Goal: Communication & Community: Answer question/provide support

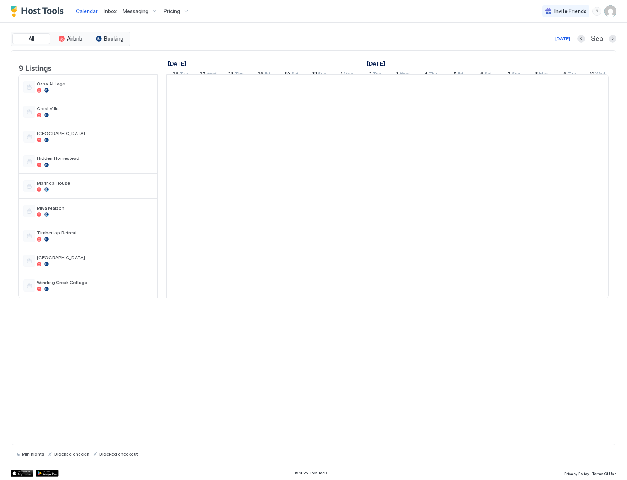
scroll to position [0, 418]
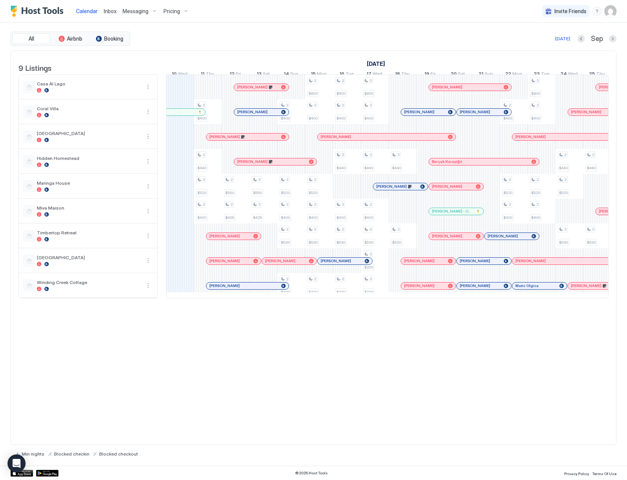
click at [112, 10] on span "Inbox" at bounding box center [110, 11] width 13 height 6
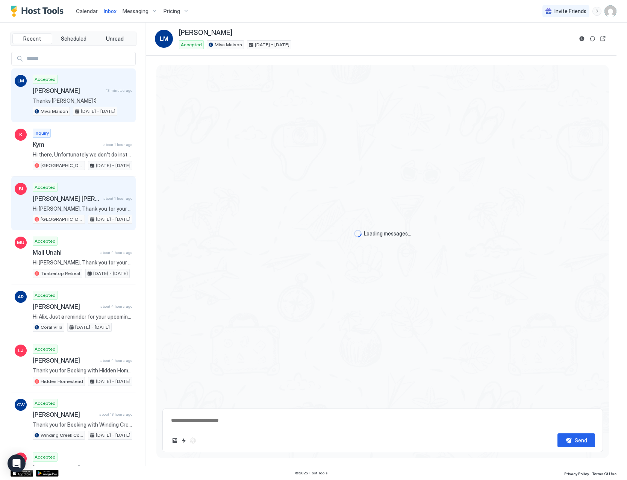
scroll to position [162, 0]
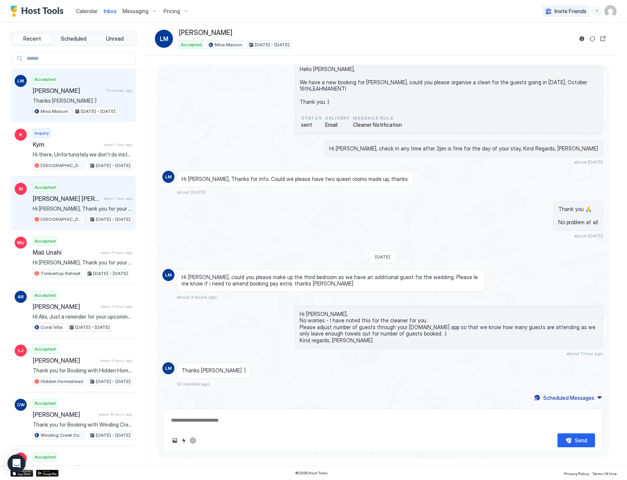
click at [88, 203] on div "Accepted Bradley Ian Fletcher-Jones about 1 hour ago Hi Bradley, Thank you for …" at bounding box center [83, 203] width 100 height 41
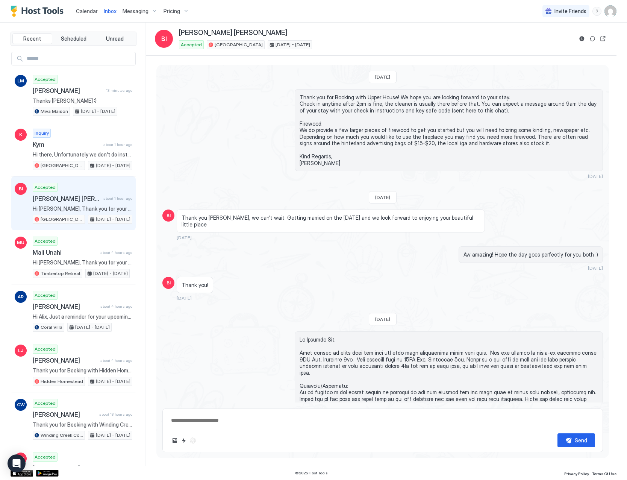
scroll to position [1084, 0]
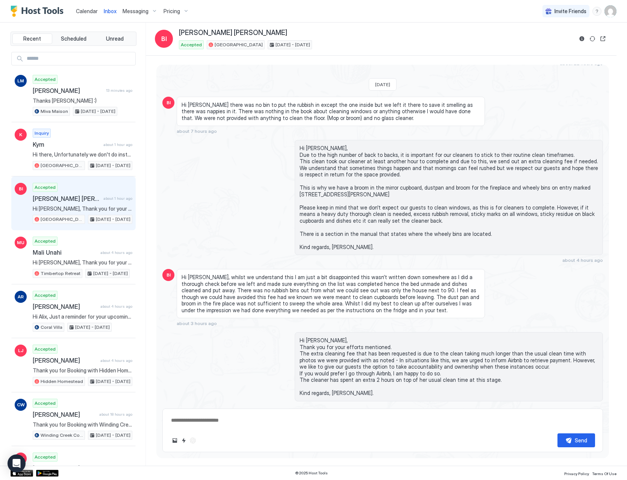
click at [93, 9] on span "Calendar" at bounding box center [87, 11] width 22 height 6
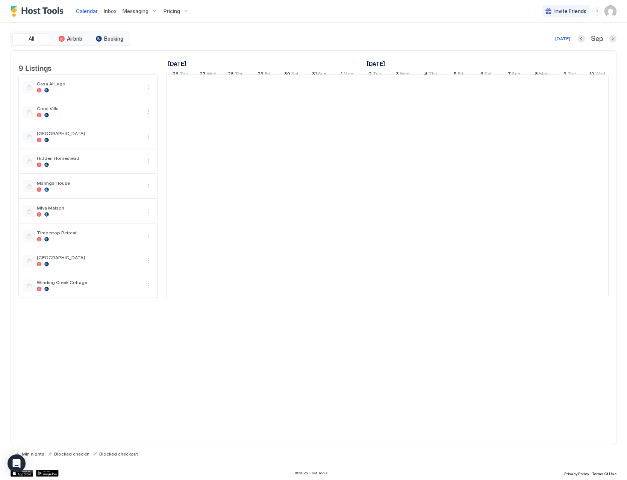
scroll to position [0, 418]
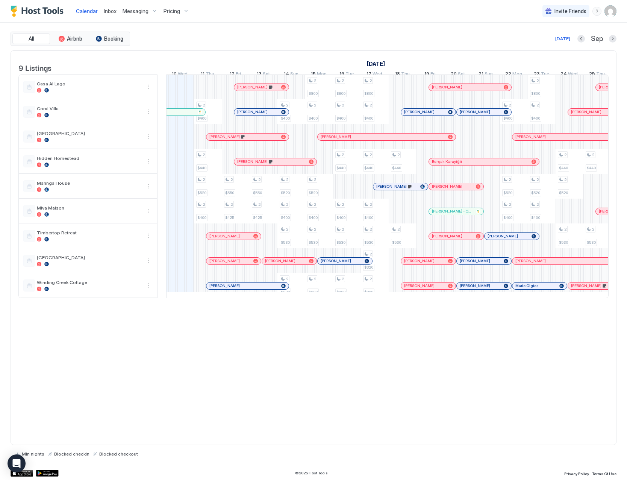
click at [115, 10] on span "Inbox" at bounding box center [110, 11] width 13 height 6
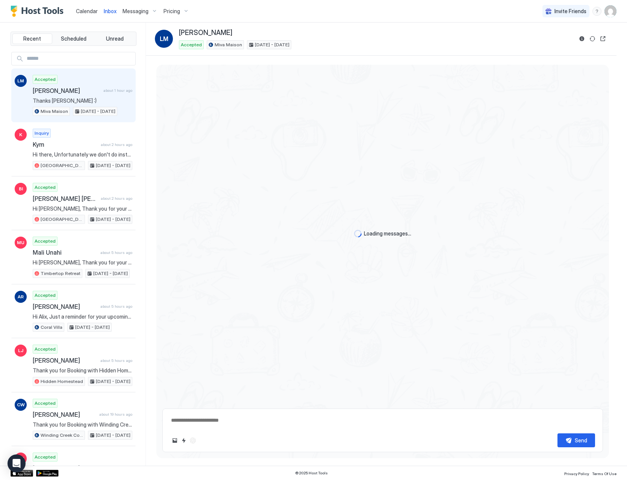
type textarea "*"
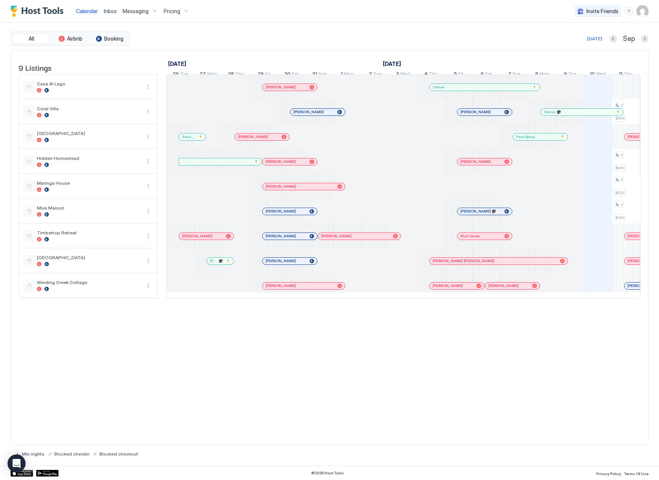
click at [111, 11] on span "Inbox" at bounding box center [110, 11] width 13 height 6
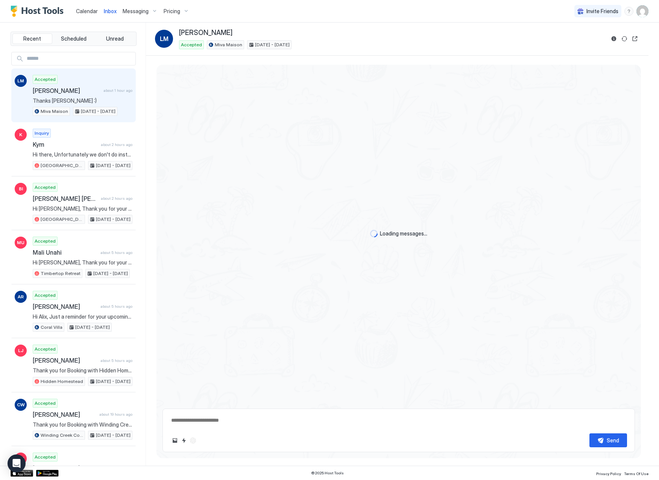
scroll to position [142, 0]
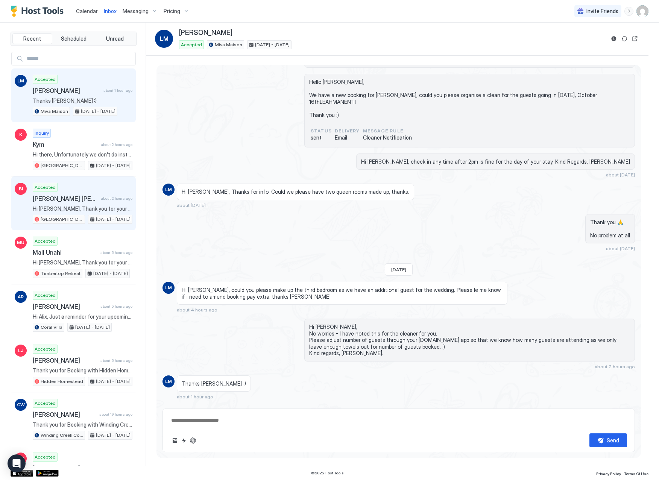
click at [73, 208] on span "Hi [PERSON_NAME], Thank you for your efforts mentioned. The extra cleaning fee …" at bounding box center [83, 208] width 100 height 7
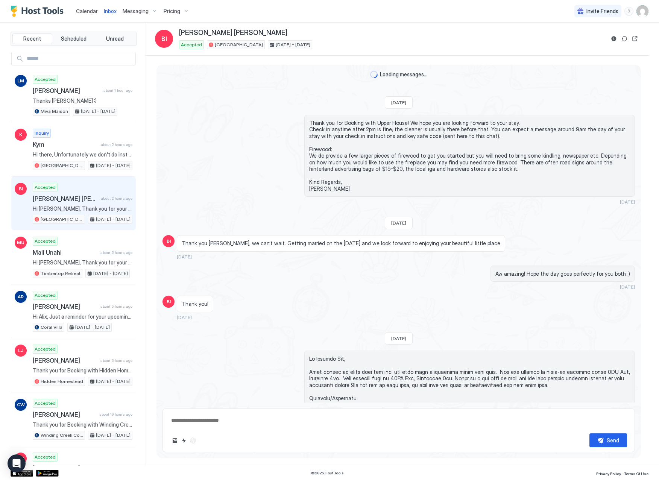
scroll to position [1075, 0]
